Goal: Transaction & Acquisition: Purchase product/service

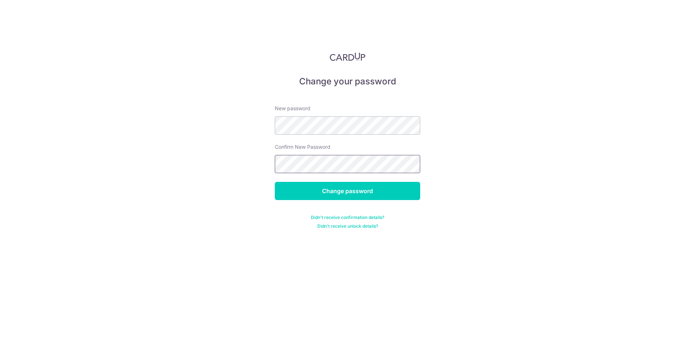
click at [275, 182] on input "Change password" at bounding box center [347, 191] width 145 height 18
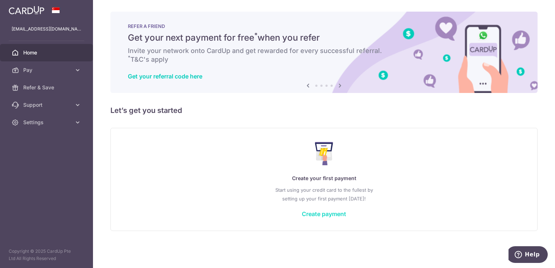
click at [316, 213] on link "Create payment" at bounding box center [324, 213] width 44 height 7
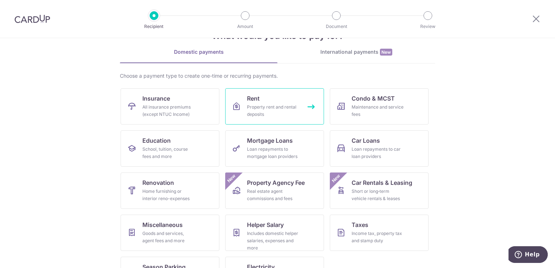
scroll to position [57, 0]
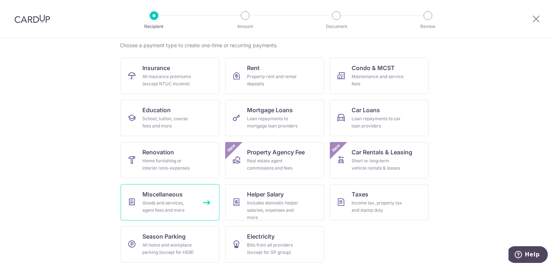
click at [187, 195] on link "Miscellaneous Goods and services, agent fees and more" at bounding box center [170, 202] width 99 height 36
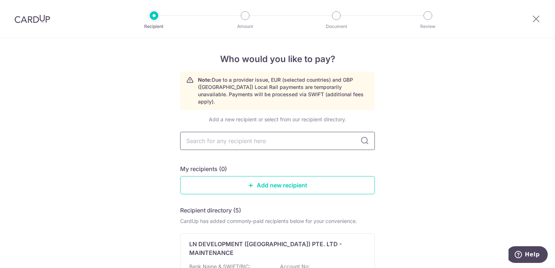
click at [307, 138] on input "text" at bounding box center [277, 141] width 195 height 18
click at [230, 132] on input "text" at bounding box center [277, 141] width 195 height 18
type input "[PERSON_NAME] Diamonds"
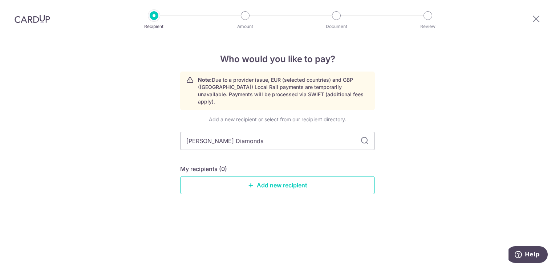
click at [363, 137] on icon at bounding box center [364, 141] width 9 height 9
click at [267, 134] on input "[PERSON_NAME] Diamonds" at bounding box center [277, 141] width 195 height 18
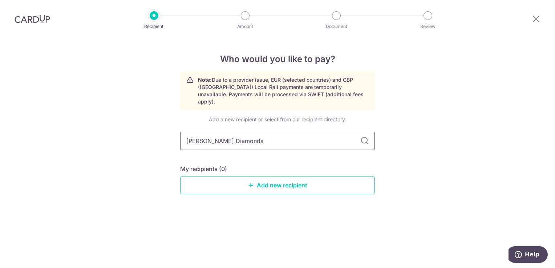
click at [271, 134] on input "[PERSON_NAME] Diamonds" at bounding box center [277, 141] width 195 height 18
type input "G"
click at [299, 177] on link "Add new recipient" at bounding box center [277, 185] width 195 height 18
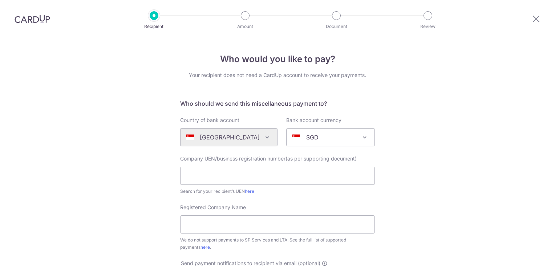
click at [222, 143] on div "Algeria Andorra Angola Anguilla Argentina Armenia Aruba Australia Austria Azerb…" at bounding box center [228, 137] width 97 height 18
click at [273, 134] on div "Country of bank account Algeria Andorra Angola Anguilla Argentina Armenia Aruba…" at bounding box center [229, 132] width 106 height 30
click at [267, 133] on div "Algeria Andorra Angola Anguilla Argentina Armenia Aruba Australia Austria Azerb…" at bounding box center [228, 137] width 97 height 18
click at [259, 137] on div "Algeria Andorra Angola Anguilla Argentina Armenia Aruba Australia Austria Azerb…" at bounding box center [228, 137] width 97 height 18
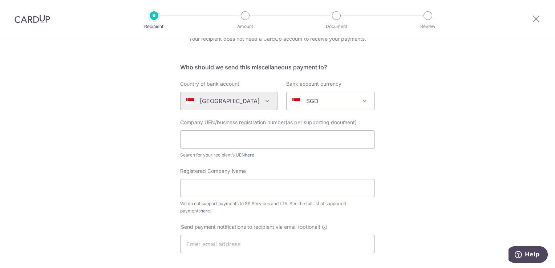
click at [326, 110] on span "SGD" at bounding box center [330, 101] width 89 height 18
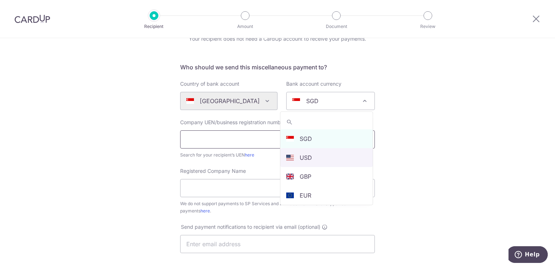
select select "5"
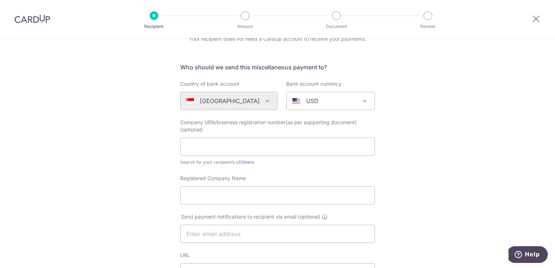
click at [264, 102] on div "Algeria Andorra Angola Anguilla Argentina Armenia Aruba Australia Austria Azerb…" at bounding box center [228, 101] width 97 height 18
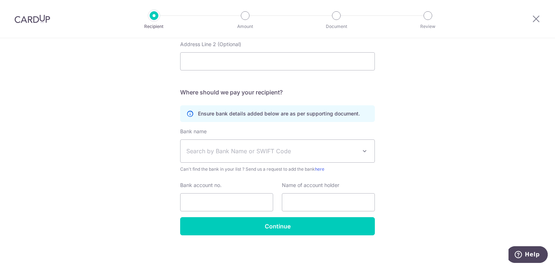
scroll to position [403, 0]
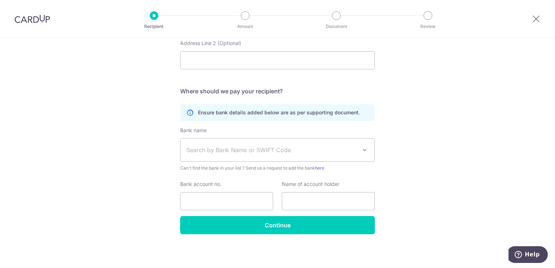
click at [347, 148] on span "Search by Bank Name or SWIFT Code" at bounding box center [271, 150] width 171 height 9
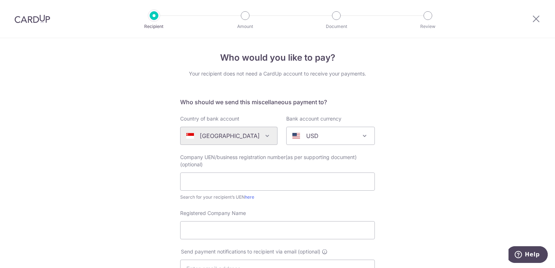
scroll to position [0, 0]
click at [263, 134] on div "Algeria Andorra Angola Anguilla Argentina Armenia Aruba Australia Austria Azerb…" at bounding box center [228, 137] width 97 height 18
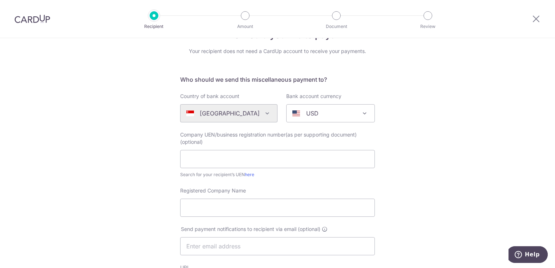
scroll to position [36, 0]
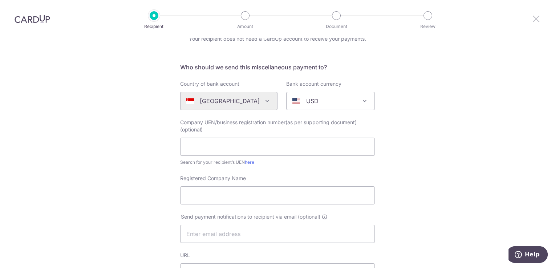
click at [534, 20] on icon at bounding box center [536, 18] width 9 height 9
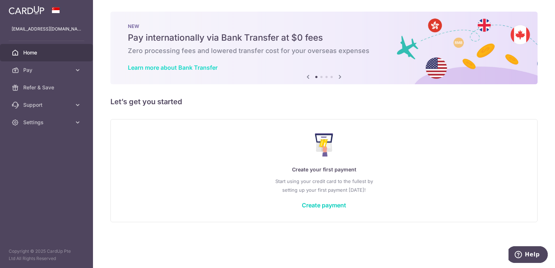
click at [176, 69] on link "Learn more about Bank Transfer" at bounding box center [173, 67] width 90 height 7
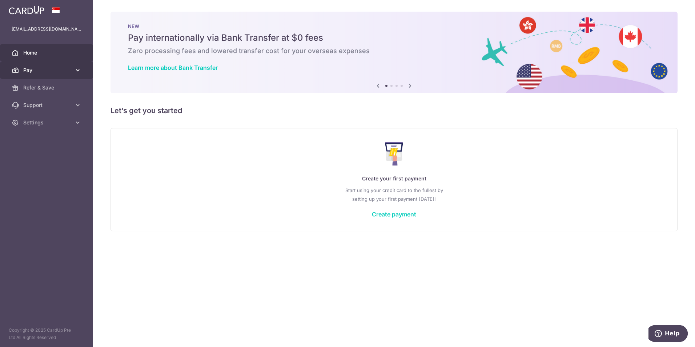
click at [52, 61] on link "Home" at bounding box center [46, 52] width 93 height 17
click at [53, 70] on span "Pay" at bounding box center [47, 69] width 48 height 7
click at [46, 62] on link "Pay" at bounding box center [46, 69] width 93 height 17
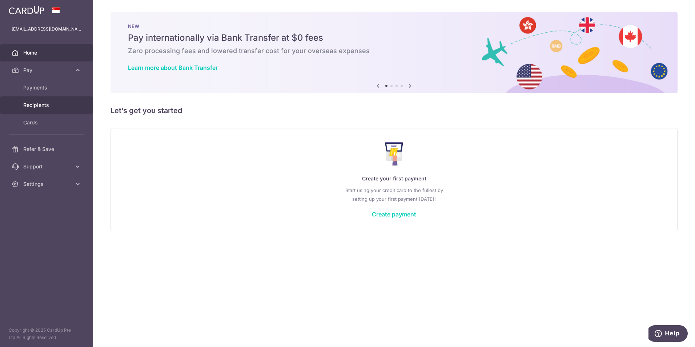
click at [39, 106] on span "Recipients" at bounding box center [47, 104] width 48 height 7
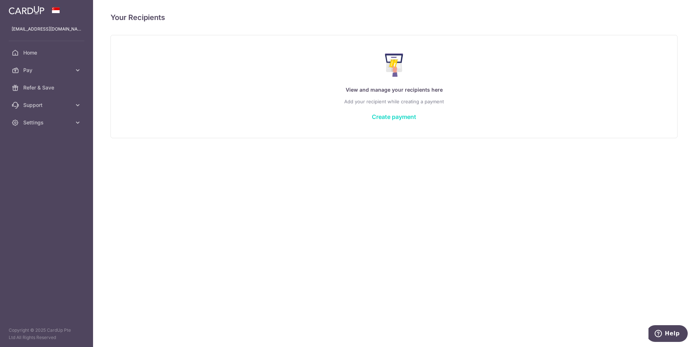
click at [388, 114] on link "Create payment" at bounding box center [394, 116] width 44 height 7
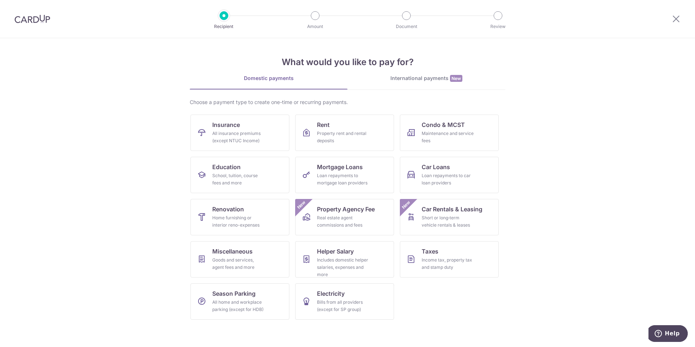
click at [405, 81] on div "International payments New" at bounding box center [426, 78] width 158 height 8
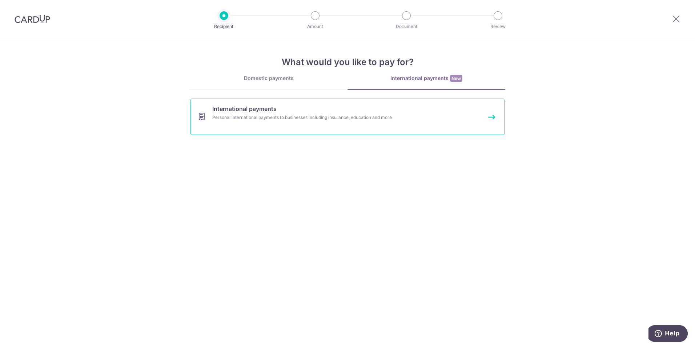
click at [274, 118] on div "Personal international payments to businesses including insurance, education an…" at bounding box center [337, 117] width 251 height 7
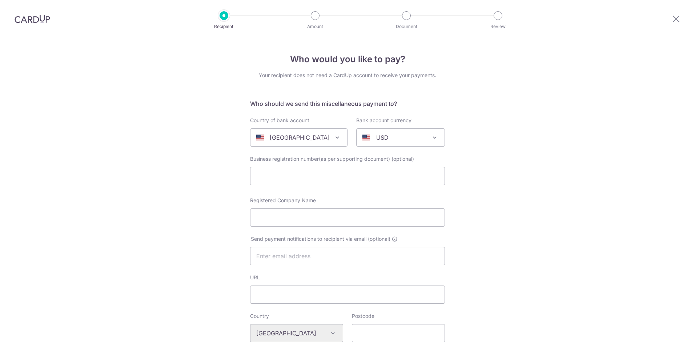
select select
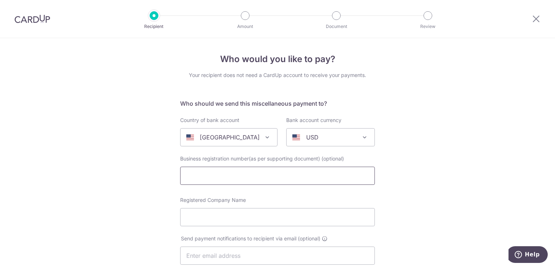
click at [307, 175] on input "text" at bounding box center [277, 176] width 195 height 18
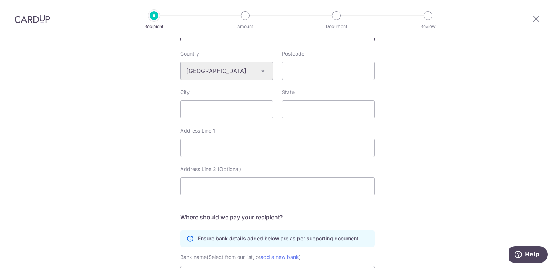
scroll to position [363, 0]
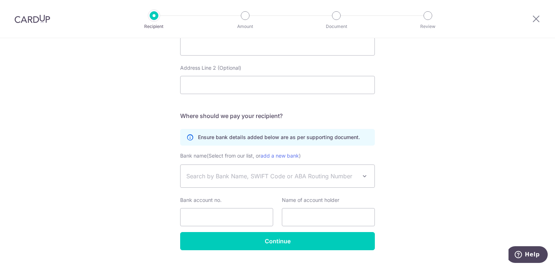
click at [237, 181] on span "Search by Bank Name, SWIFT Code or ABA Routing Number" at bounding box center [278, 176] width 194 height 23
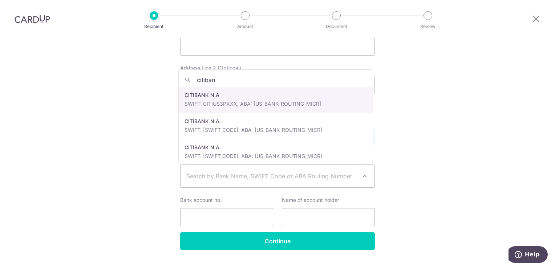
type input "citibank"
select select "609"
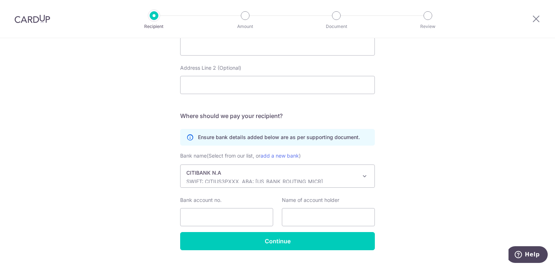
click at [227, 207] on div "Bank account no." at bounding box center [226, 212] width 93 height 30
click at [227, 209] on input "Bank account no." at bounding box center [226, 217] width 93 height 18
type input "9953694479"
type input "0"
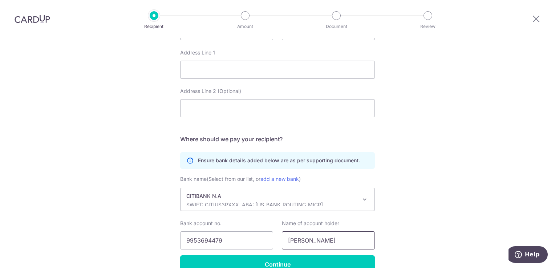
scroll to position [379, 0]
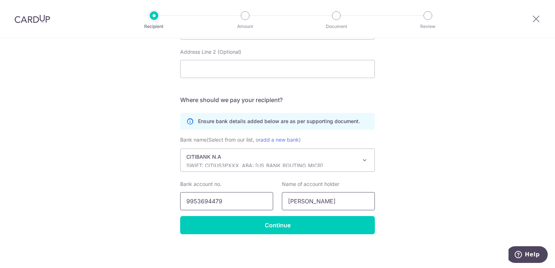
type input "Grunberger"
click at [244, 194] on input "9953694479" at bounding box center [226, 201] width 93 height 18
click at [285, 163] on p "SWIFT: CITIUS3PXXX, ABA: [US_BANK_ROUTING_MICR]" at bounding box center [271, 165] width 171 height 7
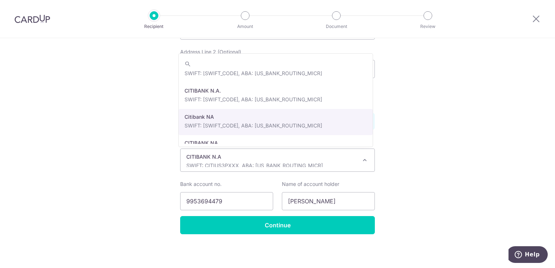
scroll to position [5021, 0]
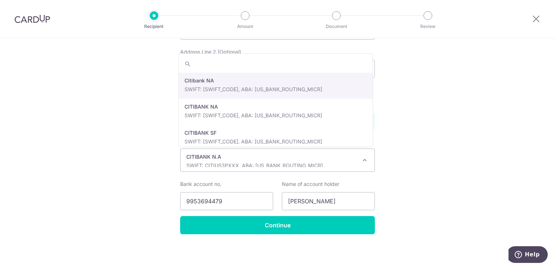
select select "64"
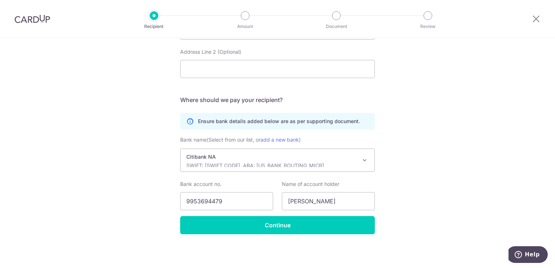
drag, startPoint x: 195, startPoint y: 200, endPoint x: 223, endPoint y: 203, distance: 28.1
click at [223, 203] on input "9953694479" at bounding box center [226, 201] width 93 height 18
click at [330, 199] on input "Grunberger" at bounding box center [328, 201] width 93 height 18
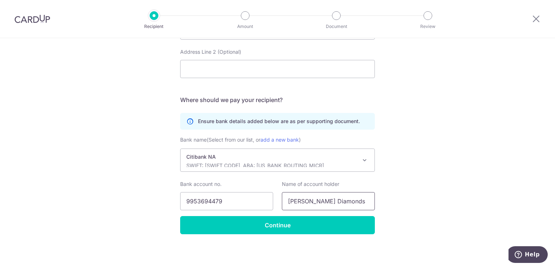
type input "Grunberger Diamonds"
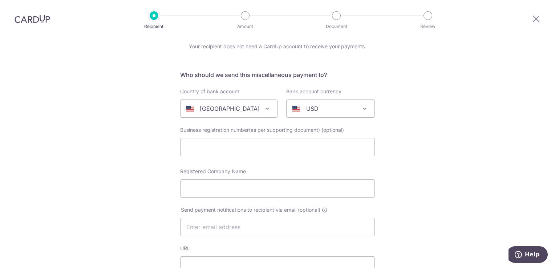
scroll to position [0, 0]
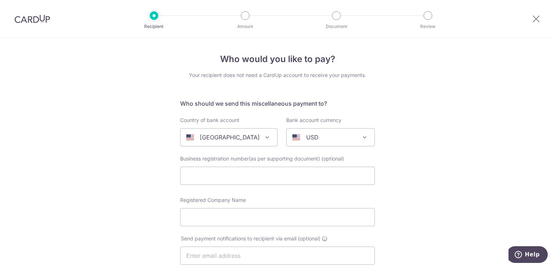
click at [529, 17] on div at bounding box center [536, 19] width 38 height 38
click at [533, 18] on icon at bounding box center [536, 18] width 9 height 9
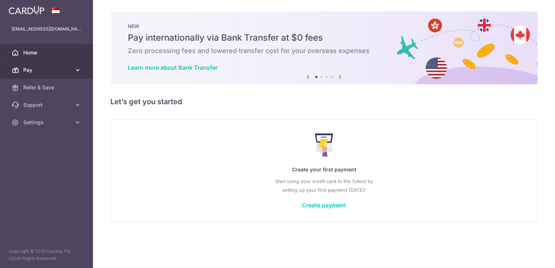
click at [62, 72] on span "Pay" at bounding box center [47, 69] width 48 height 7
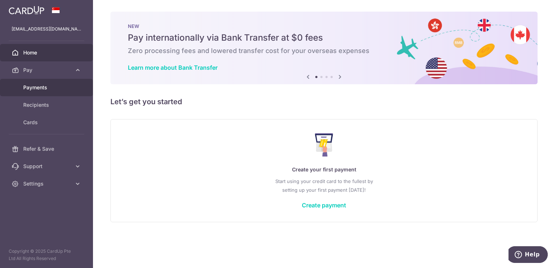
click at [51, 92] on link "Payments" at bounding box center [46, 87] width 93 height 17
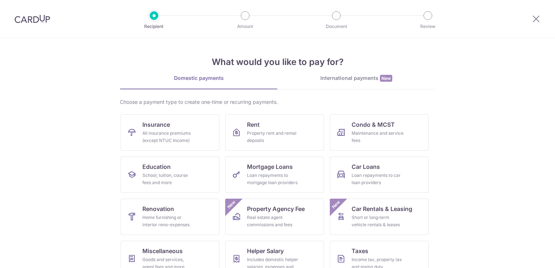
click at [333, 85] on link "International payments New" at bounding box center [357, 81] width 158 height 15
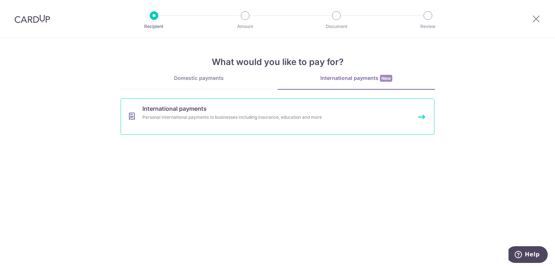
click at [211, 122] on link "International payments Personal international payments to businesses including …" at bounding box center [278, 116] width 314 height 36
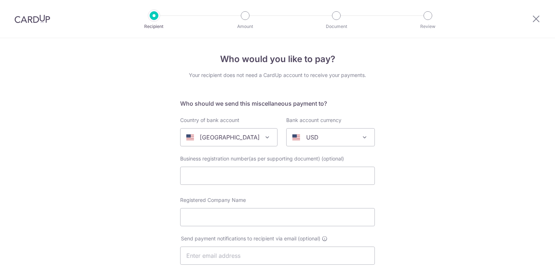
select select
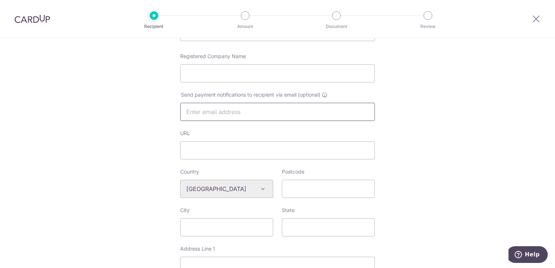
scroll to position [145, 0]
click at [254, 147] on input "URL" at bounding box center [277, 149] width 195 height 18
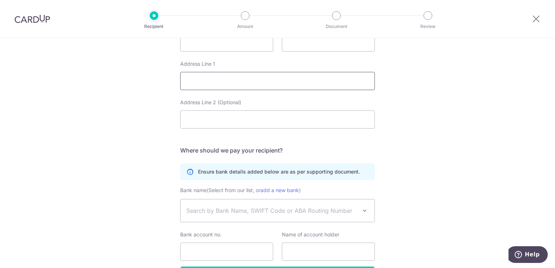
scroll to position [379, 0]
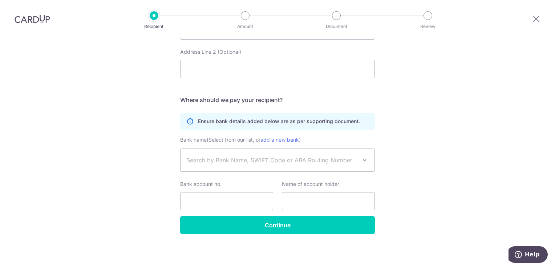
click at [310, 155] on span "Search by Bank Name, SWIFT Code or ABA Routing Number" at bounding box center [278, 160] width 194 height 23
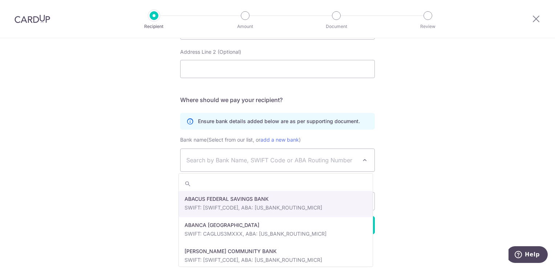
click at [306, 178] on input "search" at bounding box center [276, 184] width 194 height 15
click at [295, 164] on span "Search by Bank Name, SWIFT Code or ABA Routing Number" at bounding box center [271, 160] width 171 height 9
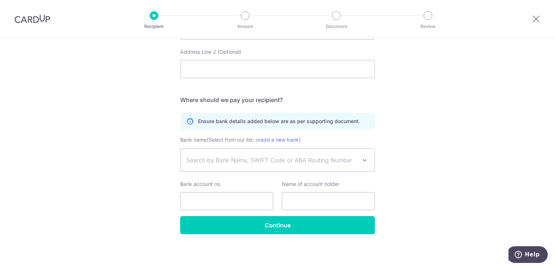
click at [295, 164] on span "Search by Bank Name, SWIFT Code or ABA Routing Number" at bounding box center [271, 160] width 171 height 9
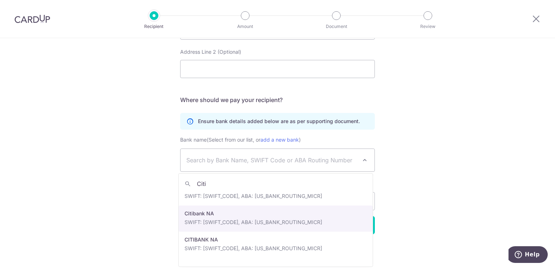
scroll to position [182, 0]
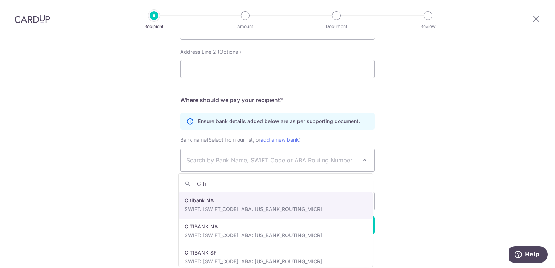
type input "Citi"
select select "64"
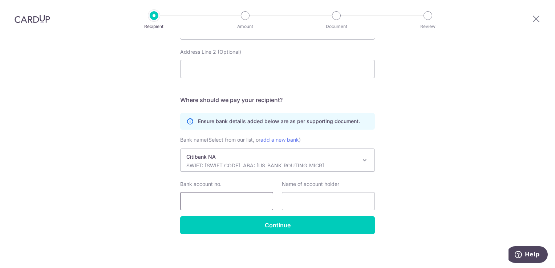
click at [227, 194] on input "Bank account no." at bounding box center [226, 201] width 93 height 18
drag, startPoint x: 411, startPoint y: 167, endPoint x: 400, endPoint y: 134, distance: 35.2
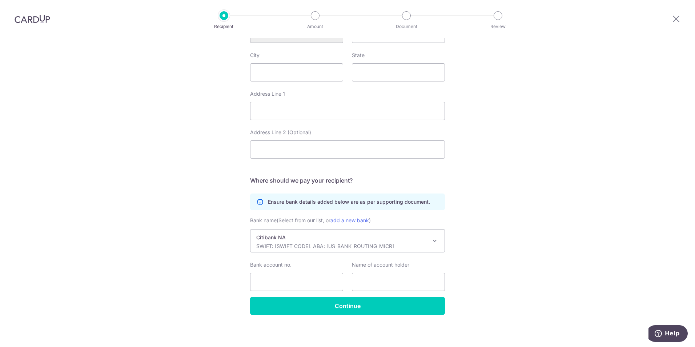
scroll to position [301, 0]
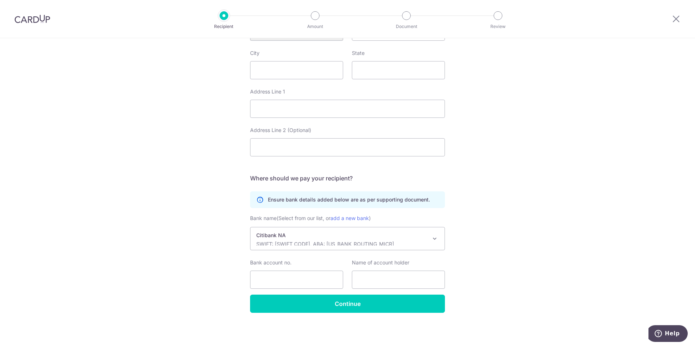
click at [190, 184] on div "Who would you like to pay? Your recipient does not need a CardUp account to rec…" at bounding box center [347, 42] width 695 height 610
